Goal: Information Seeking & Learning: Learn about a topic

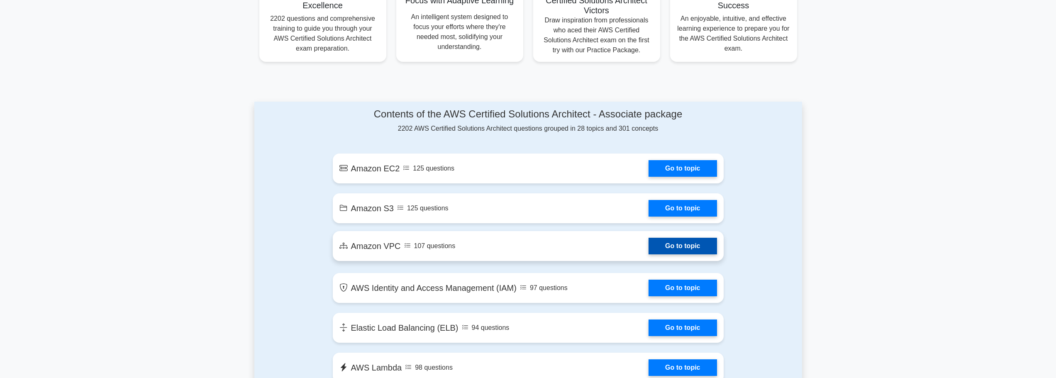
scroll to position [332, 0]
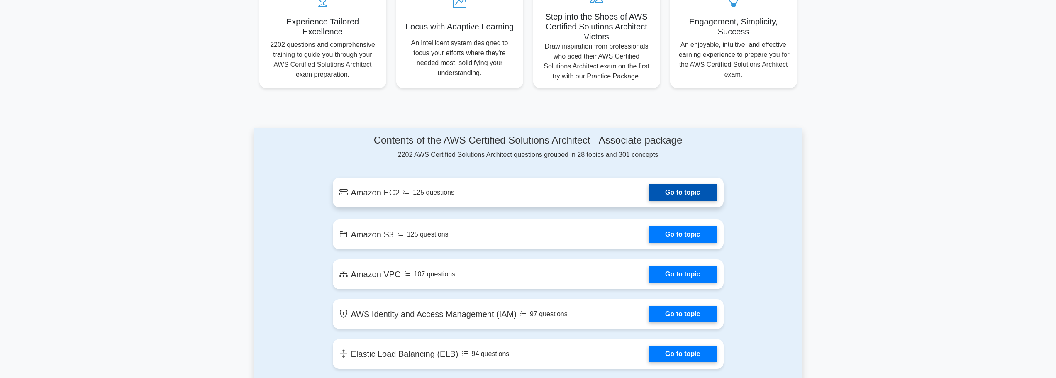
click at [680, 194] on link "Go to topic" at bounding box center [683, 192] width 68 height 17
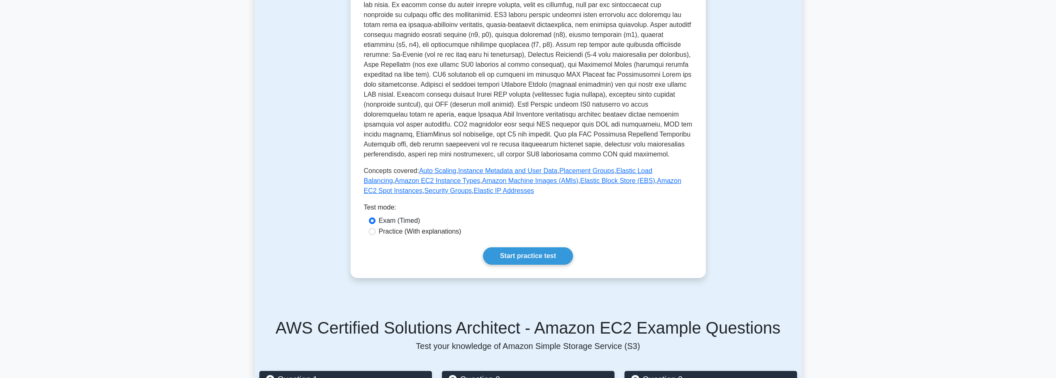
scroll to position [207, 0]
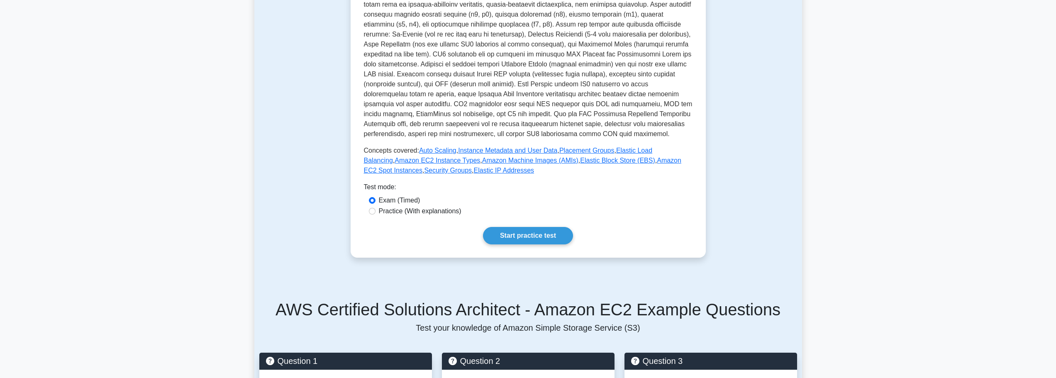
drag, startPoint x: 434, startPoint y: 213, endPoint x: 442, endPoint y: 214, distance: 8.3
click at [434, 213] on label "Practice (With explanations)" at bounding box center [420, 211] width 83 height 10
click at [376, 213] on input "Practice (With explanations)" at bounding box center [372, 211] width 7 height 7
radio input "true"
click at [549, 234] on link "Start practice test" at bounding box center [528, 235] width 90 height 17
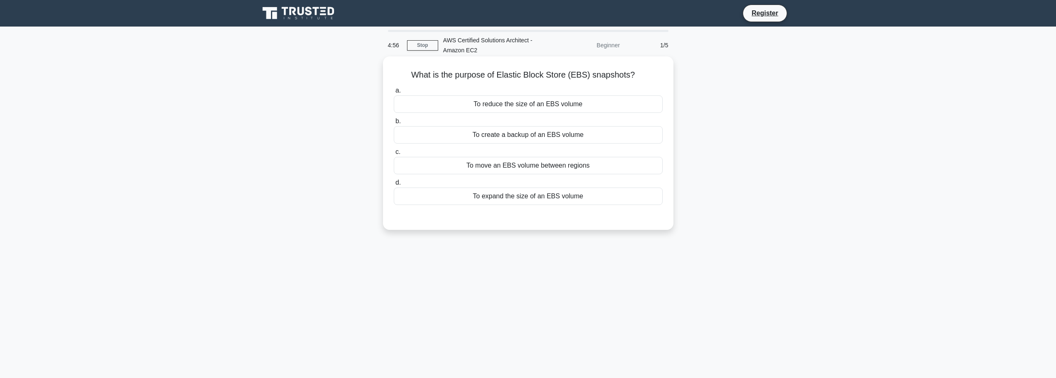
drag, startPoint x: 427, startPoint y: 67, endPoint x: 643, endPoint y: 78, distance: 215.7
click at [643, 78] on div "What is the purpose of Elastic Block Store (EBS) snapshots? .spinner_0XTQ{trans…" at bounding box center [528, 143] width 284 height 167
click at [617, 74] on h5 "What is the purpose of Elastic Block Store (EBS) snapshots? .spinner_0XTQ{trans…" at bounding box center [528, 75] width 271 height 11
click at [603, 123] on label "b. To create a backup of an EBS volume" at bounding box center [528, 129] width 269 height 27
click at [394, 123] on input "b. To create a backup of an EBS volume" at bounding box center [394, 121] width 0 height 5
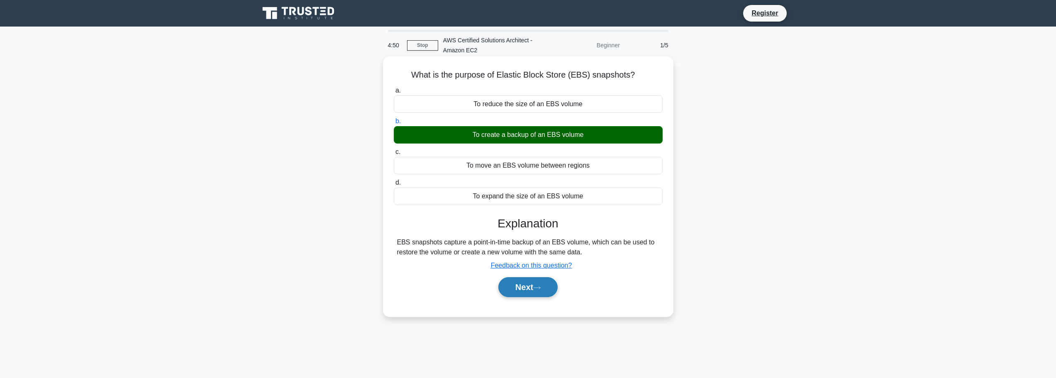
click at [533, 287] on button "Next" at bounding box center [527, 287] width 59 height 20
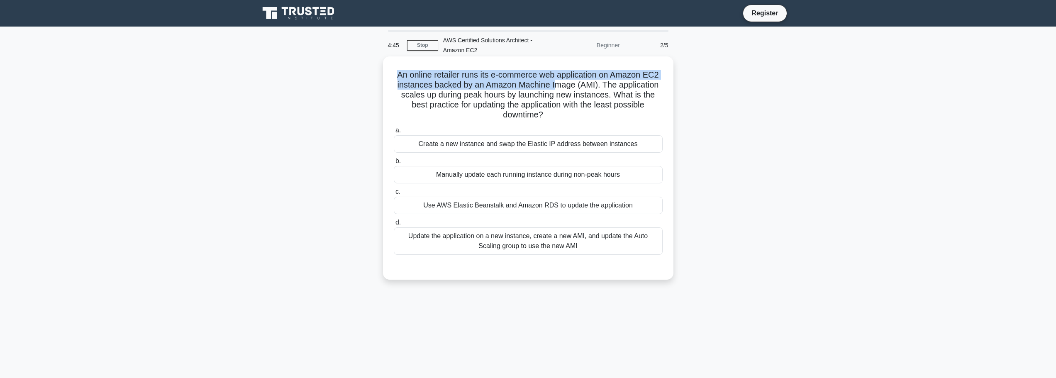
drag, startPoint x: 429, startPoint y: 76, endPoint x: 556, endPoint y: 81, distance: 126.7
click at [556, 81] on div "An online retailer runs its e-commerce web application on Amazon EC2 instances …" at bounding box center [528, 168] width 284 height 217
click at [532, 81] on h5 "An online retailer runs its e-commerce web application on Amazon EC2 instances …" at bounding box center [528, 95] width 271 height 51
click at [398, 77] on h5 "An online retailer runs its e-commerce web application on Amazon EC2 instances …" at bounding box center [528, 95] width 271 height 51
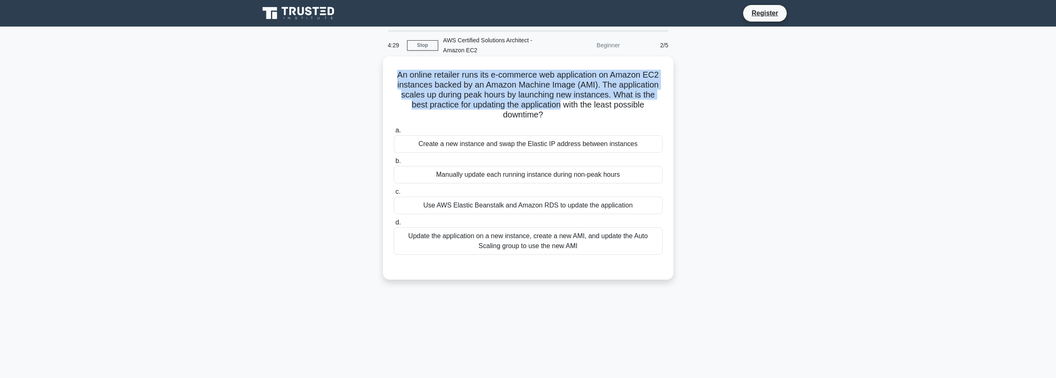
drag, startPoint x: 386, startPoint y: 76, endPoint x: 562, endPoint y: 105, distance: 178.3
click at [562, 105] on div "An online retailer runs its e-commerce web application on Amazon EC2 instances …" at bounding box center [528, 168] width 284 height 217
click at [564, 105] on h5 "An online retailer runs its e-commerce web application on Amazon EC2 instances …" at bounding box center [528, 95] width 271 height 51
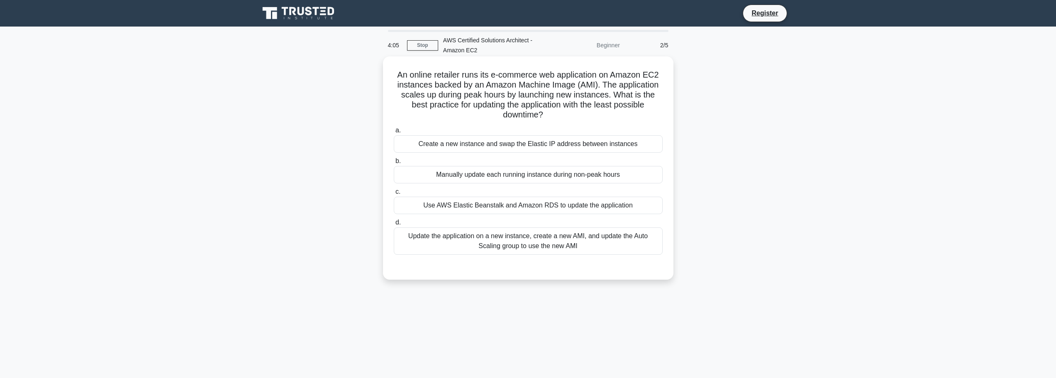
click at [632, 243] on div "Update the application on a new instance, create a new AMI, and update the Auto…" at bounding box center [528, 240] width 269 height 27
click at [394, 225] on input "d. Update the application on a new instance, create a new AMI, and update the A…" at bounding box center [394, 222] width 0 height 5
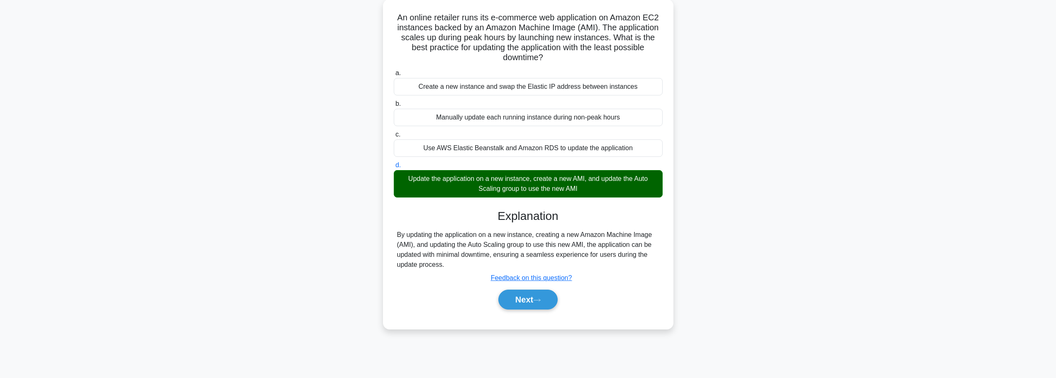
scroll to position [70, 0]
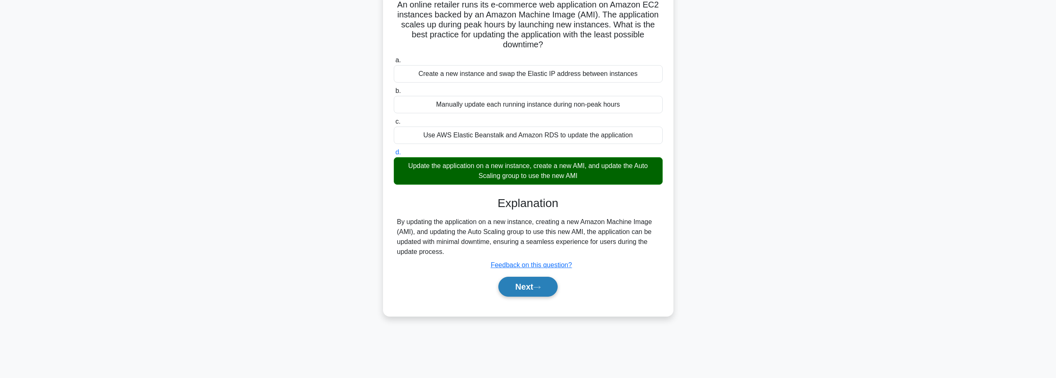
click at [554, 291] on button "Next" at bounding box center [527, 287] width 59 height 20
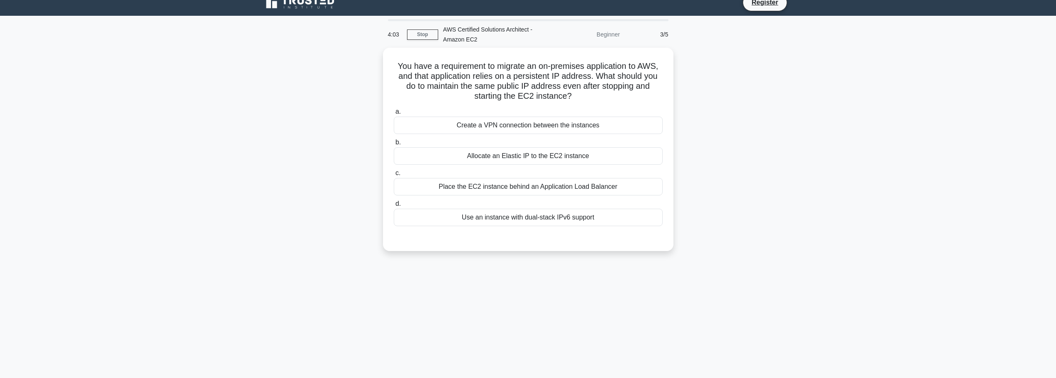
scroll to position [0, 0]
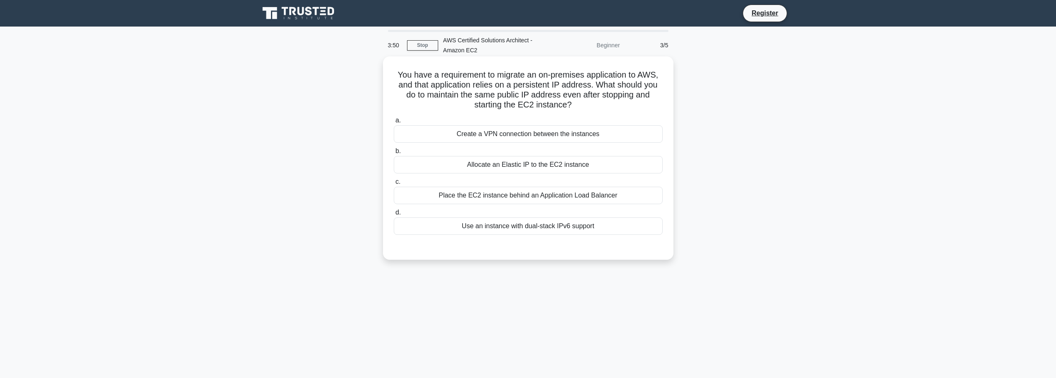
drag, startPoint x: 393, startPoint y: 74, endPoint x: 649, endPoint y: 101, distance: 257.9
click at [649, 101] on h5 "You have a requirement to migrate an on-premises application to AWS, and that a…" at bounding box center [528, 90] width 271 height 41
click at [607, 162] on div "Allocate an Elastic IP to the EC2 instance" at bounding box center [528, 164] width 269 height 17
click at [394, 154] on input "b. Allocate an Elastic IP to the EC2 instance" at bounding box center [394, 151] width 0 height 5
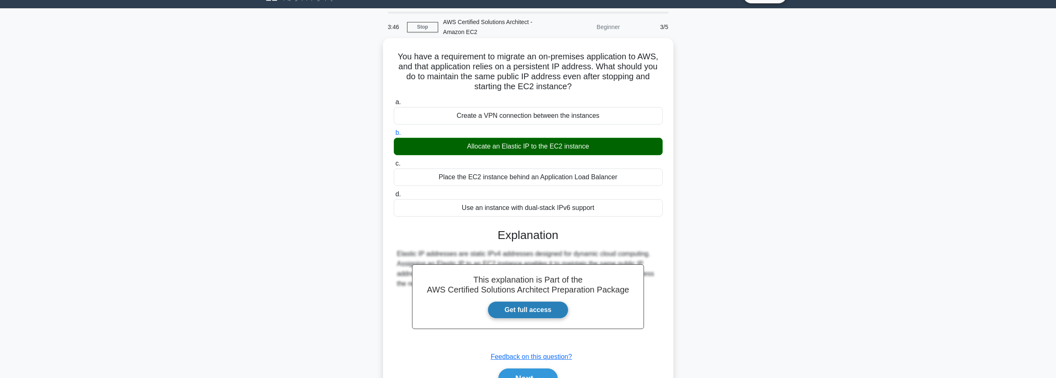
scroll to position [70, 0]
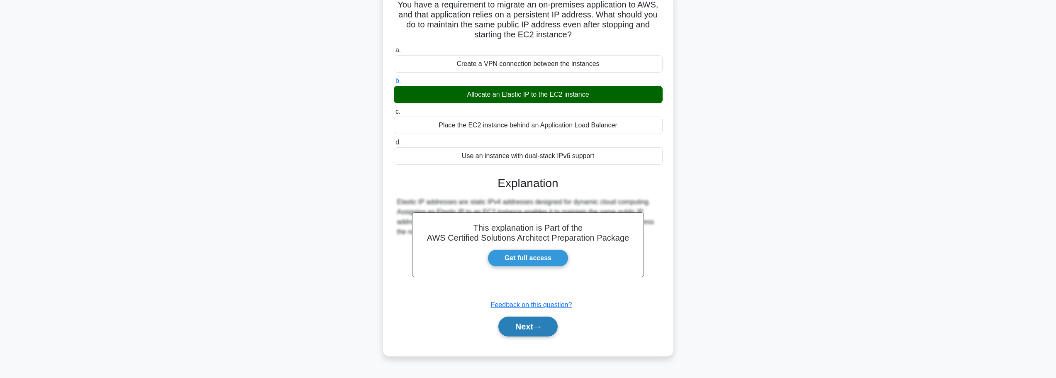
click at [535, 330] on button "Next" at bounding box center [527, 327] width 59 height 20
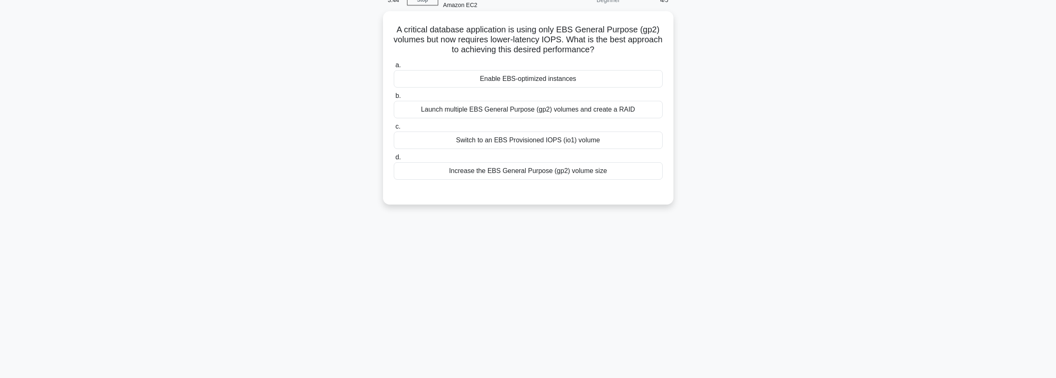
scroll to position [0, 0]
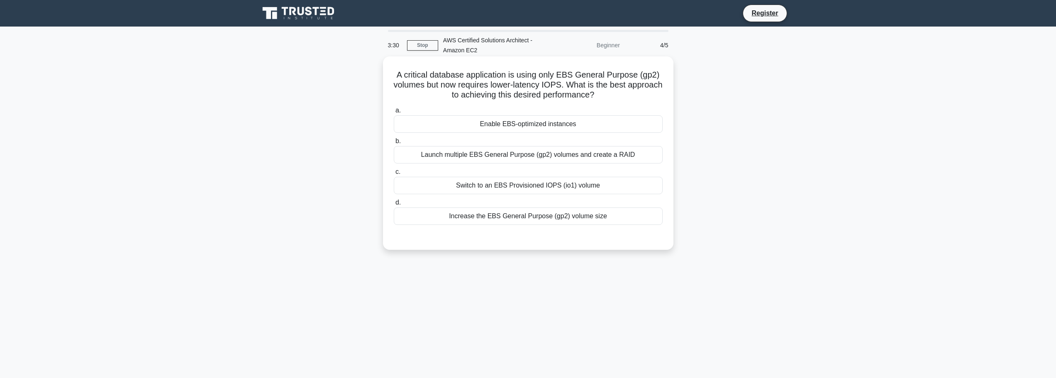
drag, startPoint x: 395, startPoint y: 80, endPoint x: 658, endPoint y: 91, distance: 262.5
click at [658, 91] on h5 "A critical database application is using only EBS General Purpose (gp2) volumes…" at bounding box center [528, 85] width 271 height 31
click at [648, 122] on div "Enable EBS-optimized instances" at bounding box center [528, 123] width 269 height 17
click at [394, 113] on input "a. Enable EBS-optimized instances" at bounding box center [394, 110] width 0 height 5
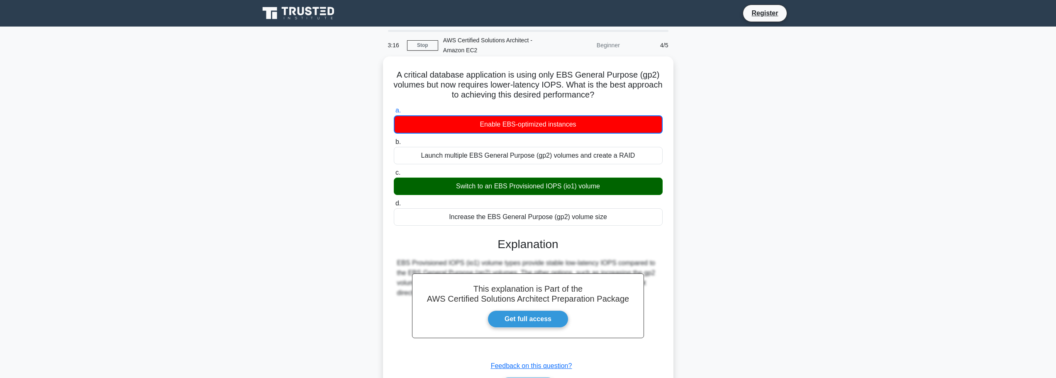
click at [611, 185] on div "Switch to an EBS Provisioned IOPS (io1) volume" at bounding box center [528, 186] width 269 height 17
click at [394, 176] on input "c. Switch to an EBS Provisioned IOPS (io1) volume" at bounding box center [394, 172] width 0 height 5
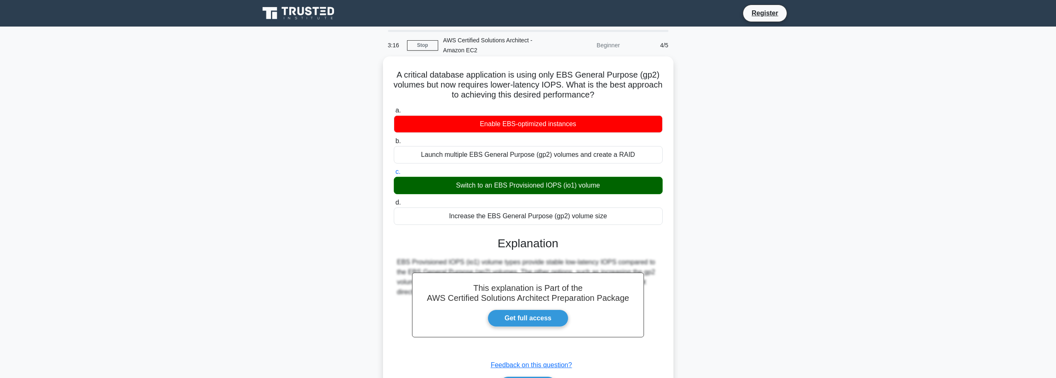
click at [611, 185] on div "Switch to an EBS Provisioned IOPS (io1) volume" at bounding box center [528, 185] width 269 height 17
click at [394, 175] on input "c. Switch to an EBS Provisioned IOPS (io1) volume" at bounding box center [394, 171] width 0 height 5
click at [611, 185] on div "Switch to an EBS Provisioned IOPS (io1) volume" at bounding box center [528, 185] width 269 height 17
click at [394, 175] on input "c. Switch to an EBS Provisioned IOPS (io1) volume" at bounding box center [394, 171] width 0 height 5
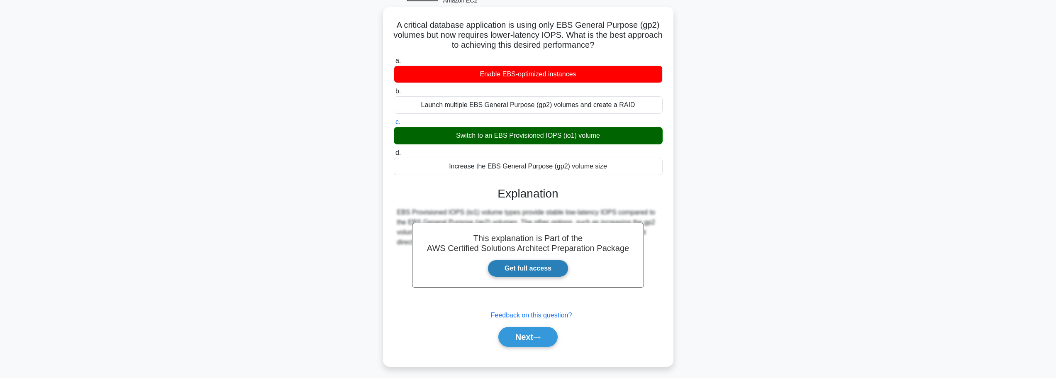
scroll to position [70, 0]
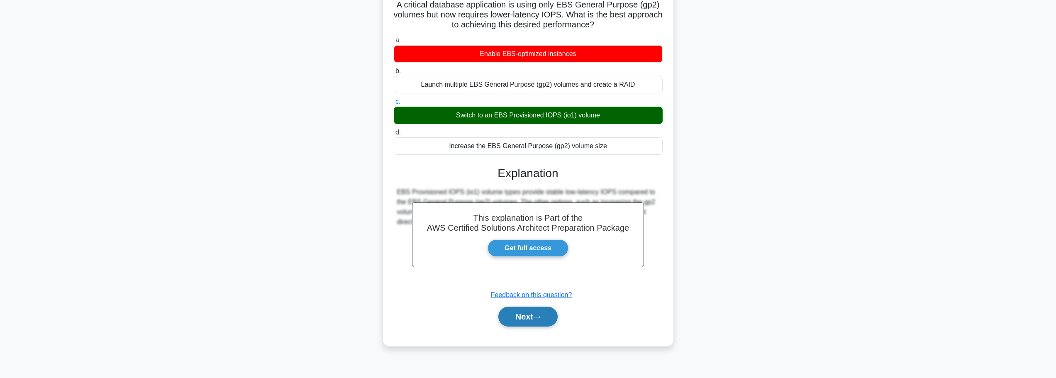
click at [541, 319] on icon at bounding box center [536, 317] width 7 height 5
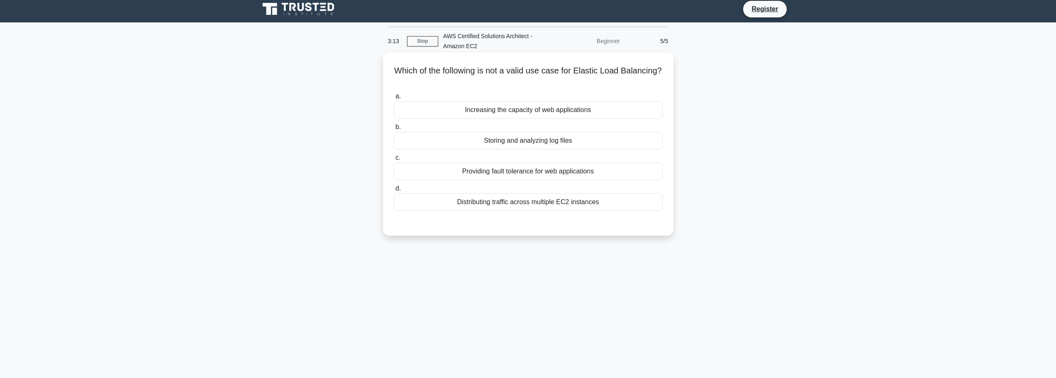
scroll to position [0, 0]
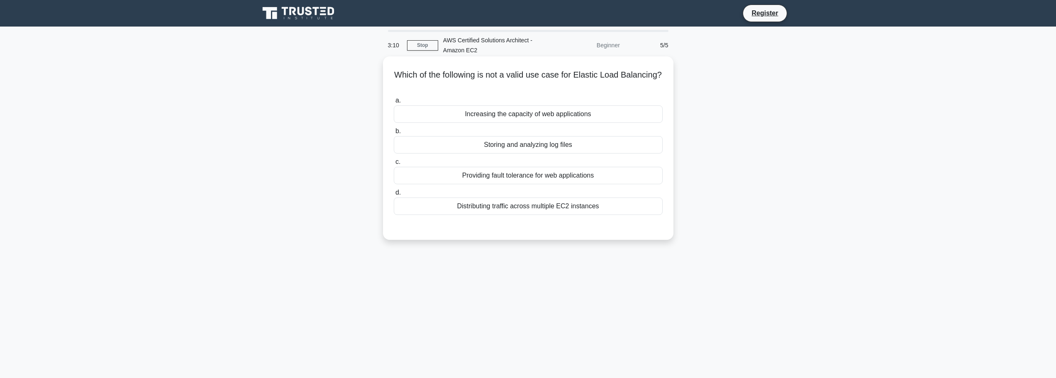
drag, startPoint x: 409, startPoint y: 76, endPoint x: 647, endPoint y: 85, distance: 238.4
click at [647, 85] on h5 "Which of the following is not a valid use case for Elastic Load Balancing? .spi…" at bounding box center [528, 80] width 271 height 21
click at [628, 145] on div "Storing and analyzing log files" at bounding box center [528, 144] width 269 height 17
click at [394, 134] on input "b. Storing and analyzing log files" at bounding box center [394, 131] width 0 height 5
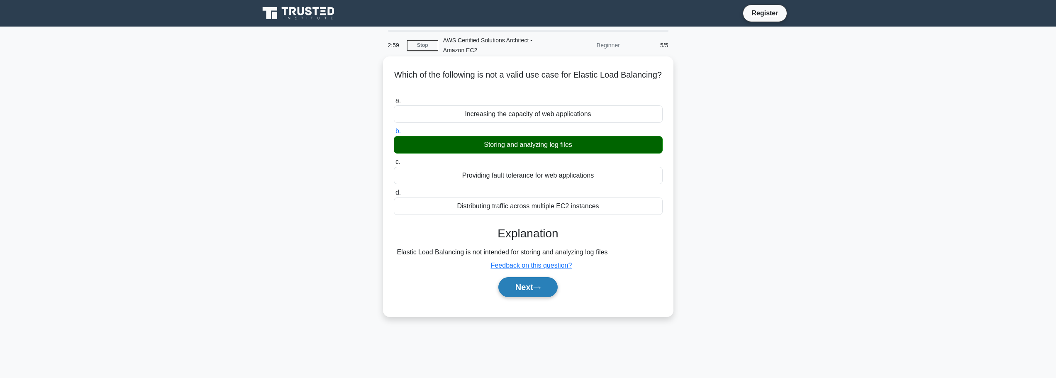
click at [556, 288] on button "Next" at bounding box center [527, 287] width 59 height 20
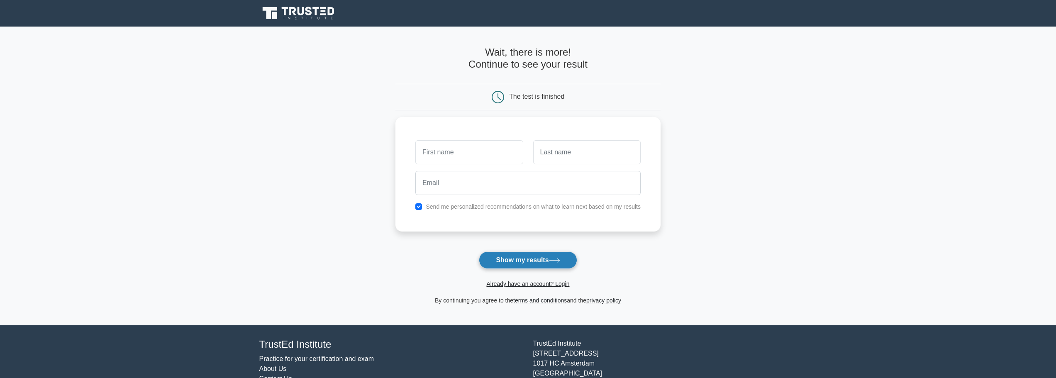
click at [575, 256] on button "Show my results" at bounding box center [528, 259] width 98 height 17
click at [546, 88] on div "The test is finished" at bounding box center [527, 97] width 265 height 27
click at [538, 90] on div "The test is finished" at bounding box center [527, 97] width 265 height 27
